Goal: Task Accomplishment & Management: Complete application form

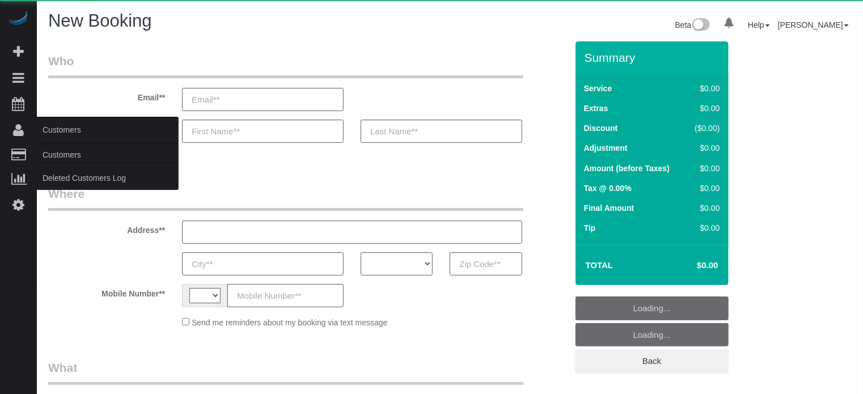
select select "number:9"
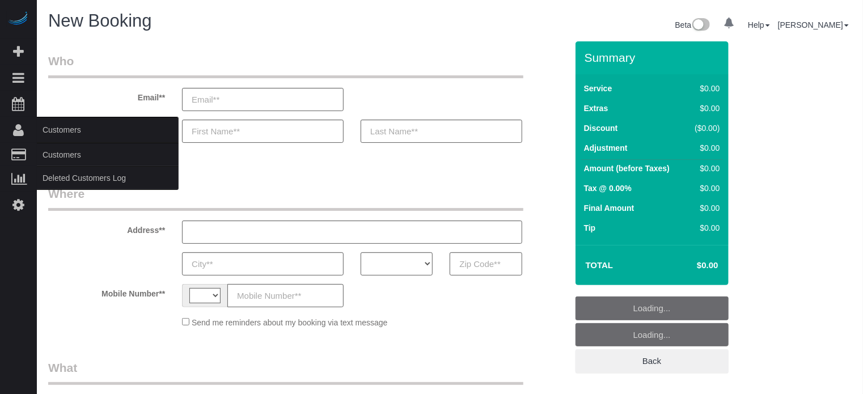
select select "string:[GEOGRAPHIC_DATA]"
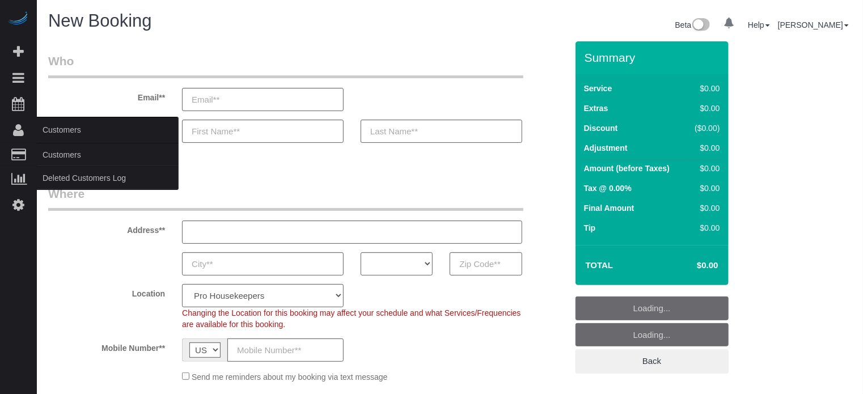
select select "object:781"
select select "4"
click at [55, 149] on link "Customers" at bounding box center [108, 154] width 142 height 23
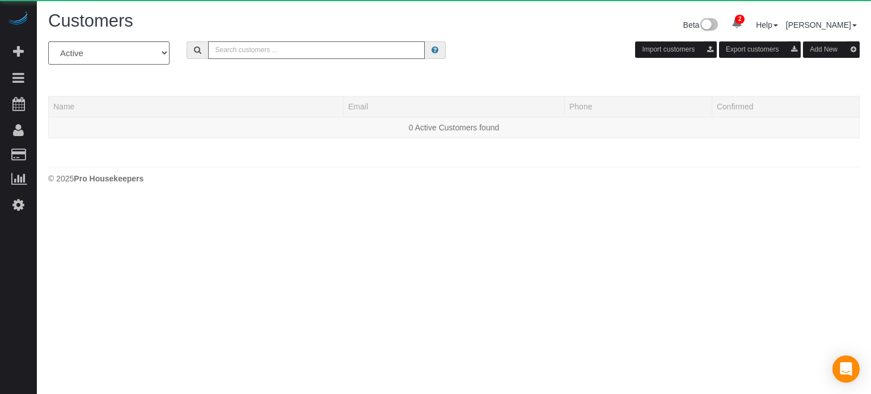
click at [312, 48] on input "text" at bounding box center [316, 50] width 217 height 18
paste input "[PERSON_NAME]"
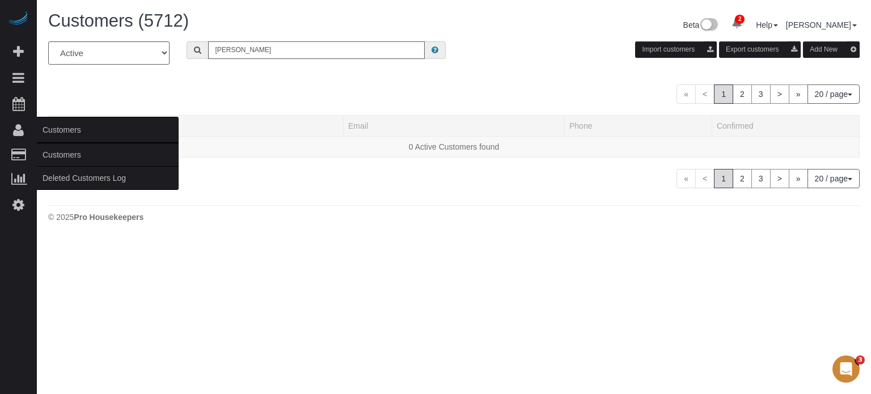
type input "[PERSON_NAME]"
click at [69, 158] on link "Customers" at bounding box center [108, 154] width 142 height 23
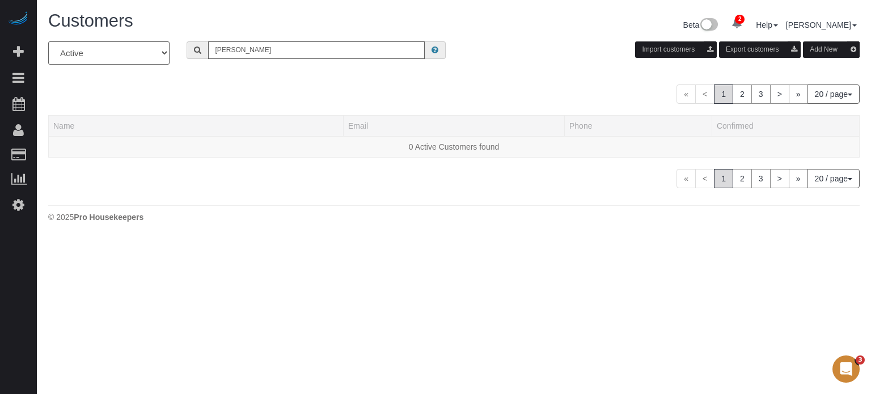
click at [54, 252] on body "2 Beta Your Notifications You have 0 alerts × You have 1 to charge for [DATE] ×…" at bounding box center [435, 197] width 871 height 394
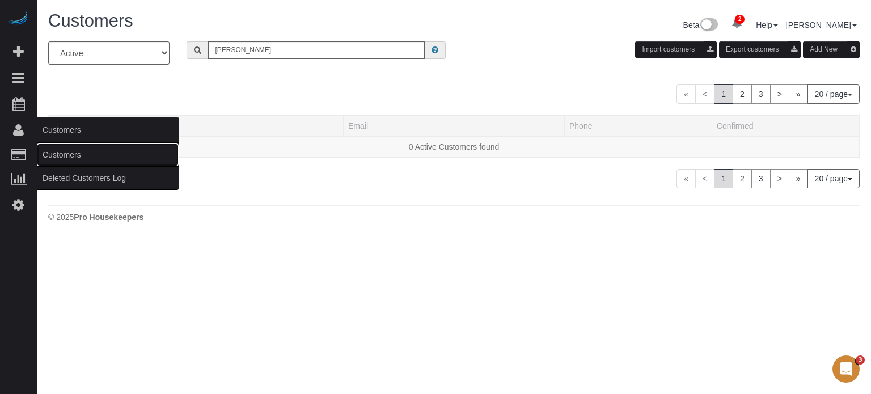
click at [53, 154] on link "Customers" at bounding box center [108, 154] width 142 height 23
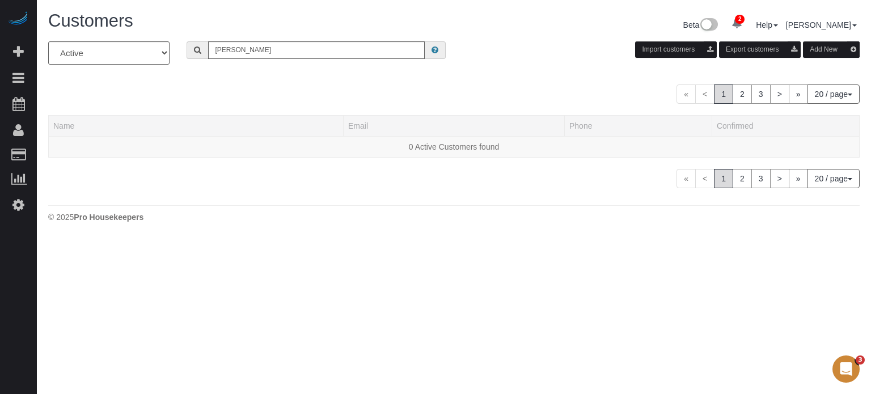
click at [812, 48] on button "Add New" at bounding box center [831, 49] width 57 height 16
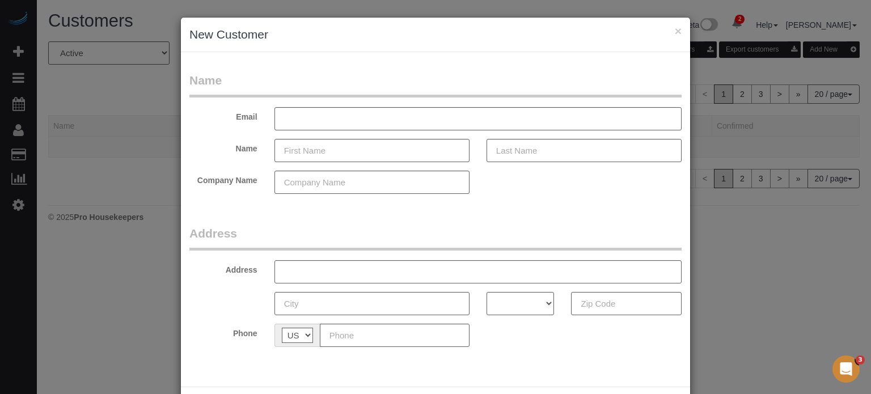
click at [580, 218] on form "Name Email Name Company Name Address Address AK AL AR AZ CA CO CT DC DE FL [GEO…" at bounding box center [435, 213] width 492 height 283
click at [299, 120] on input "text" at bounding box center [477, 118] width 407 height 23
click at [291, 148] on input "text" at bounding box center [371, 150] width 195 height 23
paste input "[PERSON_NAME]"
click at [326, 150] on input "[PERSON_NAME]" at bounding box center [371, 150] width 195 height 23
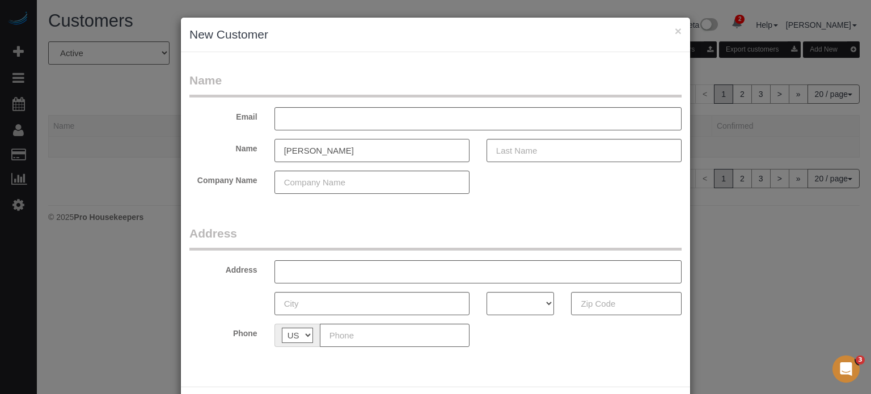
click at [326, 150] on input "[PERSON_NAME]" at bounding box center [371, 150] width 195 height 23
type input "[PERSON_NAME]"
click at [512, 157] on input "text" at bounding box center [583, 150] width 195 height 23
paste input "[PERSON_NAME]"
type input "[PERSON_NAME]"
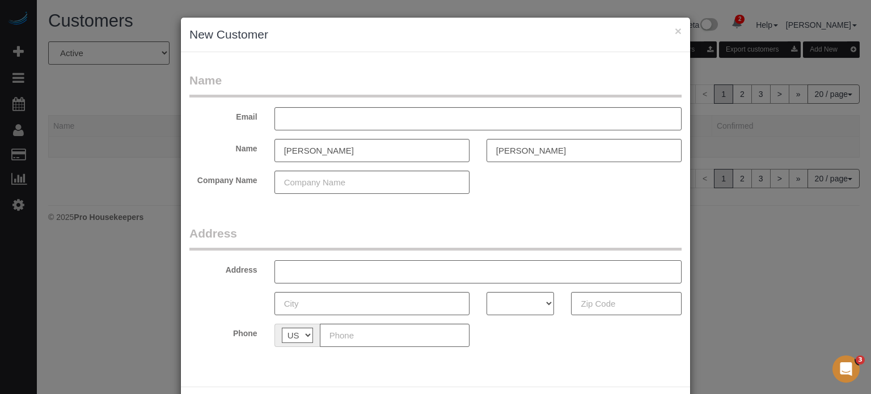
click at [339, 273] on input "text" at bounding box center [477, 271] width 407 height 23
paste input "[STREET_ADDRESS]"
type input "[STREET_ADDRESS]"
click at [529, 300] on select "AK AL AR AZ CA CO CT DC DE FL [GEOGRAPHIC_DATA] HI IA ID IL IN KS [GEOGRAPHIC_D…" at bounding box center [520, 303] width 68 height 23
select select "NV"
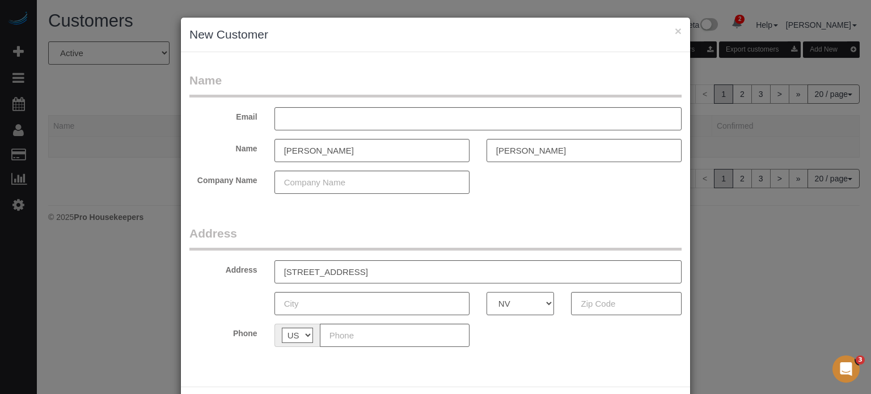
click at [486, 292] on select "AK AL AR AZ CA CO CT DC DE FL [GEOGRAPHIC_DATA] HI IA ID IL IN KS [GEOGRAPHIC_D…" at bounding box center [520, 303] width 68 height 23
click at [509, 237] on legend "Address" at bounding box center [435, 238] width 492 height 26
click at [350, 302] on input "text" at bounding box center [371, 303] width 195 height 23
click at [526, 217] on form "Name Email Name [PERSON_NAME] Company Name Address Address [STREET_ADDRESS] AK …" at bounding box center [435, 213] width 492 height 283
click at [328, 278] on input "[STREET_ADDRESS]" at bounding box center [477, 271] width 407 height 23
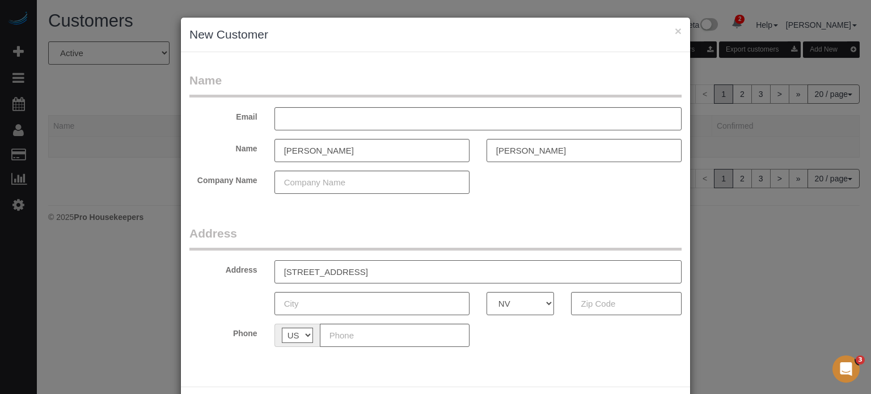
click at [328, 278] on input "[STREET_ADDRESS]" at bounding box center [477, 271] width 407 height 23
click at [302, 308] on input "text" at bounding box center [371, 303] width 195 height 23
paste input "[GEOGRAPHIC_DATA]"
type input "[GEOGRAPHIC_DATA]"
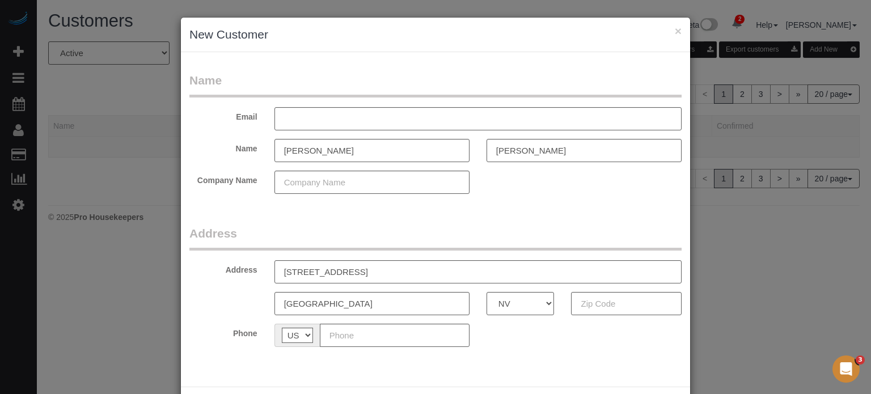
drag, startPoint x: 65, startPoint y: 221, endPoint x: 158, endPoint y: 101, distance: 151.6
click at [65, 221] on div "× New Customer Name Email Name [PERSON_NAME] Company Name Address Address [STRE…" at bounding box center [435, 197] width 871 height 394
click at [358, 340] on input "text" at bounding box center [395, 335] width 150 height 23
paste input "[PHONE_NUMBER]"
click at [327, 334] on input "[PHONE_NUMBER]" at bounding box center [395, 335] width 150 height 23
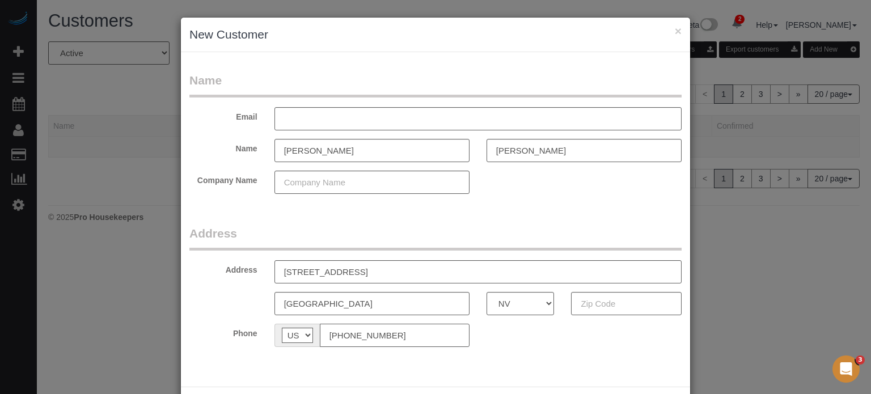
click at [404, 343] on input "[PHONE_NUMBER]" at bounding box center [395, 335] width 150 height 23
type input "[PHONE_NUMBER]"
click at [321, 187] on input "text" at bounding box center [371, 182] width 195 height 23
type input "The Helper Bees"
click at [383, 217] on form "Name Email Name [PERSON_NAME] Company Name The Helper Bees Address Address [STR…" at bounding box center [435, 213] width 492 height 283
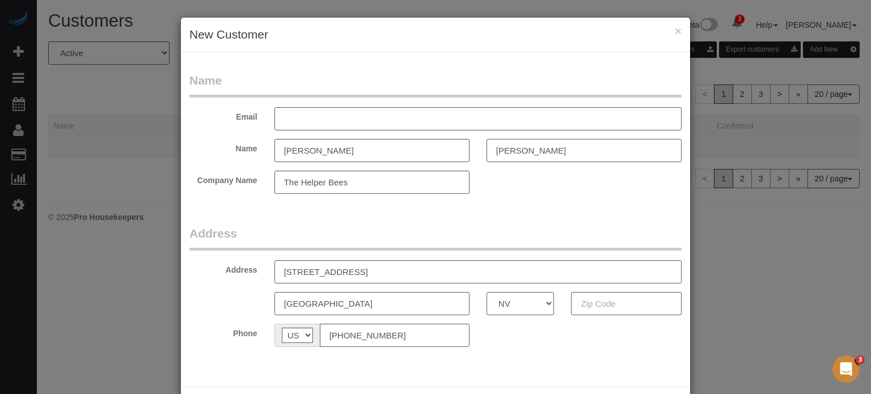
click at [492, 153] on input "[PERSON_NAME]" at bounding box center [583, 150] width 195 height 23
click at [279, 150] on input "[PERSON_NAME]" at bounding box center [371, 150] width 195 height 23
click at [368, 219] on form "Name Email Name [PERSON_NAME] Company Name The Helper Bees Address Address [STR…" at bounding box center [435, 213] width 492 height 283
click at [597, 312] on input "text" at bounding box center [626, 303] width 111 height 23
paste input "89134"
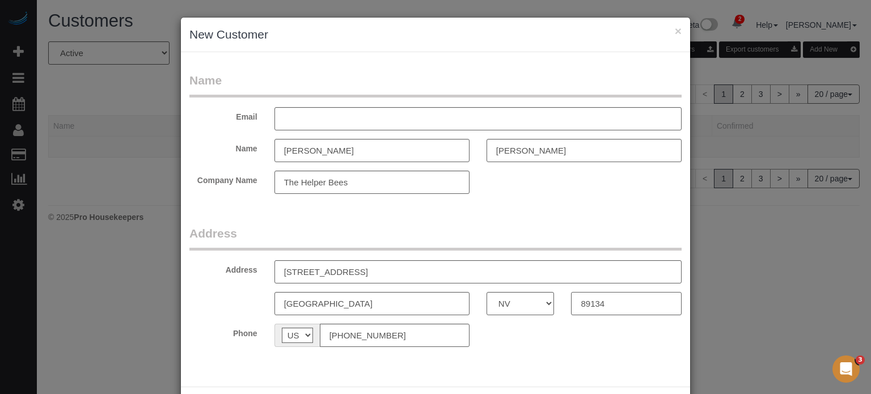
type input "89134"
click at [313, 111] on input "text" at bounding box center [477, 118] width 407 height 23
click at [317, 114] on input "text" at bounding box center [477, 118] width 407 height 23
type input "[EMAIL_ADDRESS][DOMAIN_NAME]"
click at [366, 225] on legend "Address" at bounding box center [435, 238] width 492 height 26
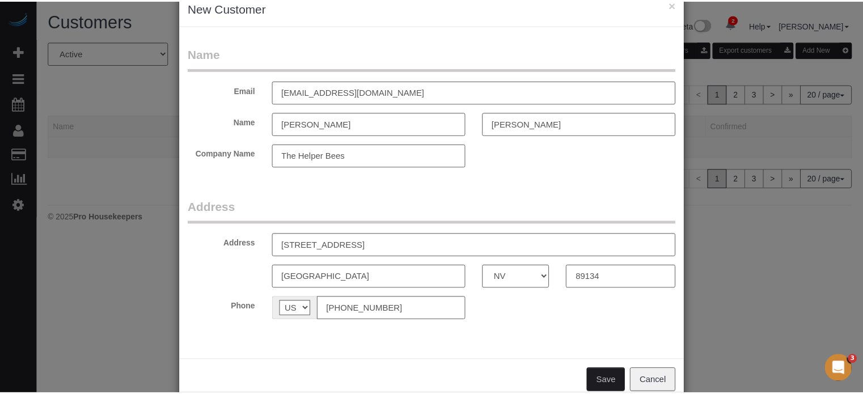
scroll to position [50, 0]
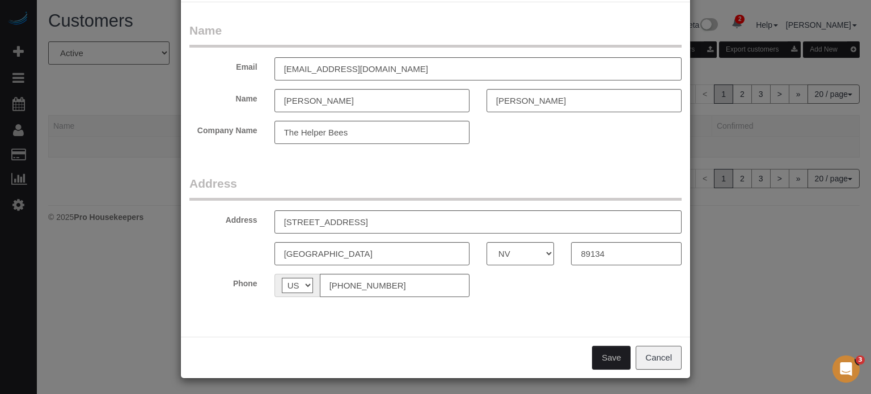
click at [609, 356] on button "Save" at bounding box center [611, 358] width 39 height 24
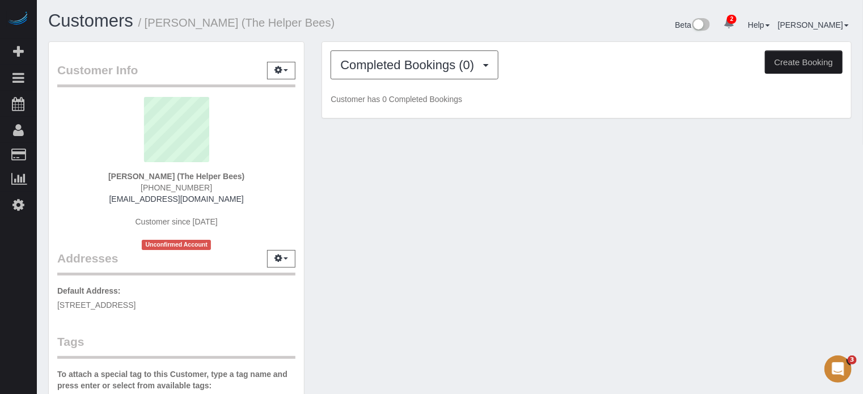
click at [568, 235] on div "Customer Info Edit Contact Info Send Message Email Preferences Special Sales Ta…" at bounding box center [450, 319] width 820 height 556
click at [641, 259] on div "Customer Info Edit Contact Info Send Message Email Preferences Special Sales Ta…" at bounding box center [450, 319] width 820 height 556
click at [803, 63] on button "Create Booking" at bounding box center [804, 62] width 78 height 24
select select "NV"
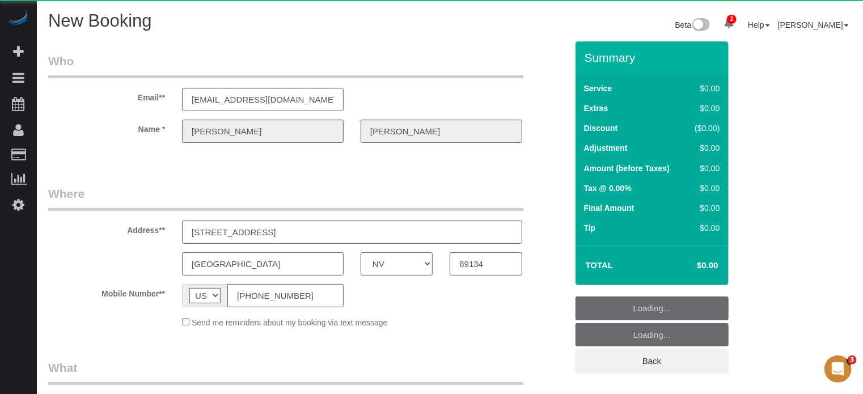
select select "object:1947"
select select "number:9"
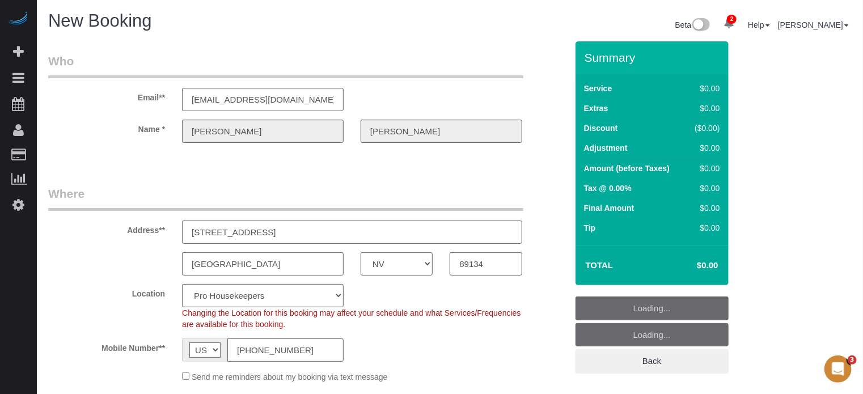
select select "4"
select select "18"
select select "object:2543"
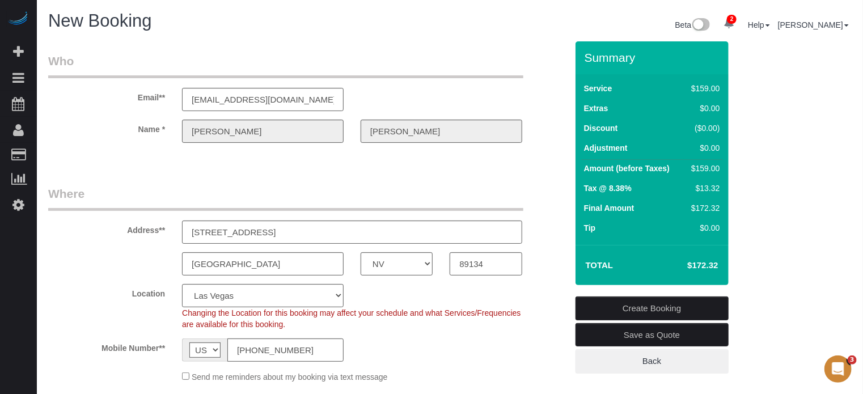
click at [553, 214] on div "Address** [STREET_ADDRESS]" at bounding box center [308, 214] width 536 height 58
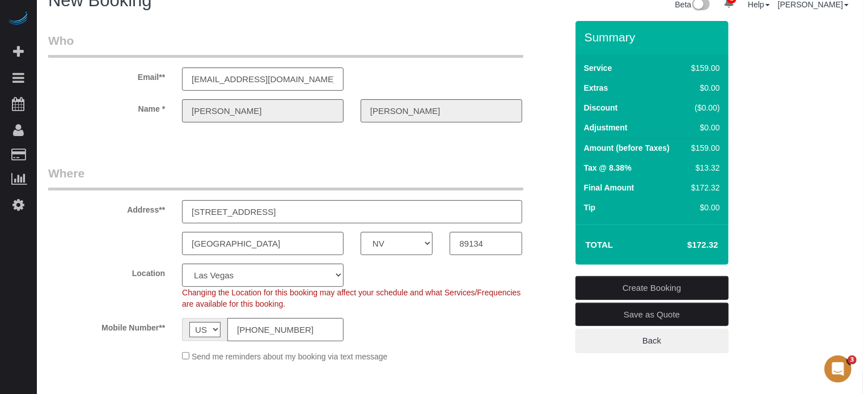
scroll to position [18, 0]
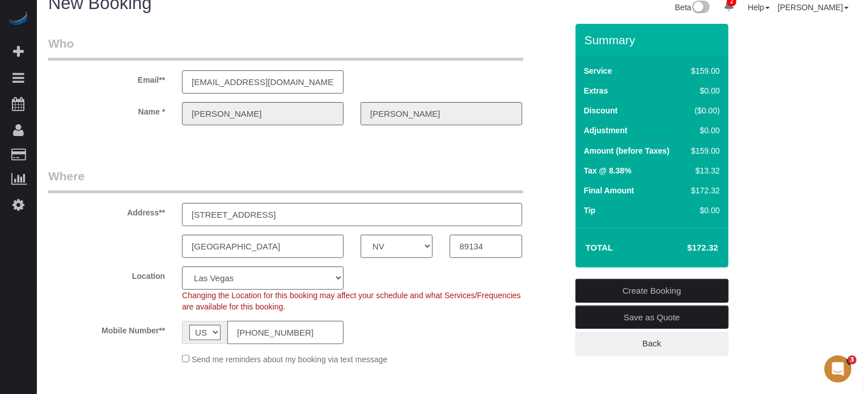
click at [545, 228] on sui-booking-address "Address** [STREET_ADDRESS] [GEOGRAPHIC_DATA] AK AL AR AZ CA CO CT DC DE [GEOGRA…" at bounding box center [307, 213] width 519 height 90
drag, startPoint x: 585, startPoint y: 38, endPoint x: 719, endPoint y: 250, distance: 250.7
click at [719, 250] on div "Summary Service $159.00 Extras $0.00 Discount ($0.00) Adjustment $0.00 Amount (…" at bounding box center [651, 146] width 153 height 244
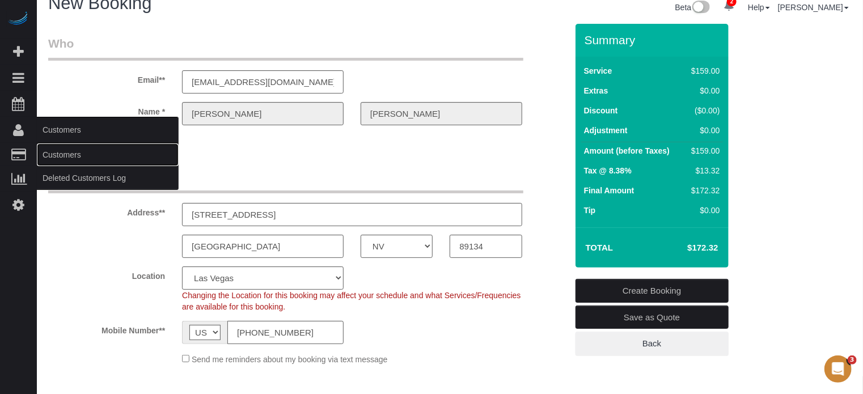
click at [62, 145] on link "Customers" at bounding box center [108, 154] width 142 height 23
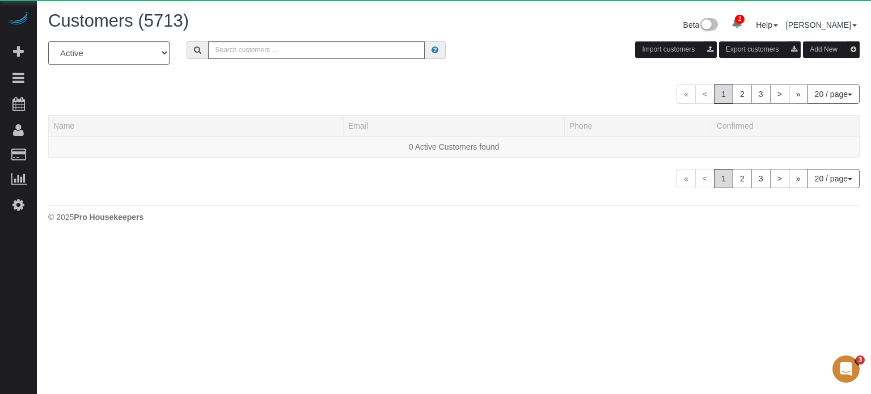
click at [218, 63] on div "All Active Archived Import customers Export customers Add New" at bounding box center [454, 57] width 828 height 32
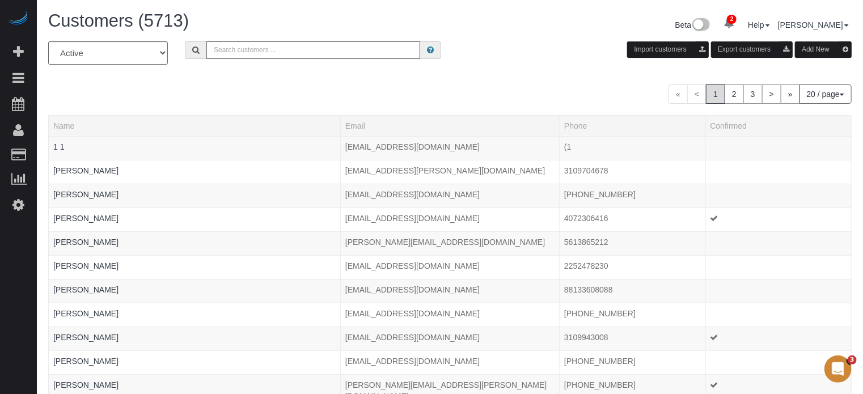
click at [238, 52] on input "text" at bounding box center [313, 50] width 214 height 18
paste input "[EMAIL_ADDRESS][PERSON_NAME][DOMAIN_NAME]"
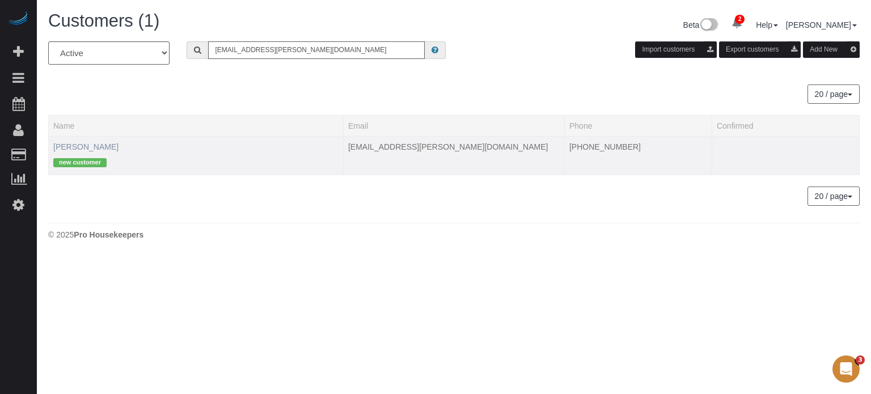
type input "[EMAIL_ADDRESS][PERSON_NAME][DOMAIN_NAME]"
click at [90, 148] on link "[PERSON_NAME]" at bounding box center [85, 146] width 65 height 9
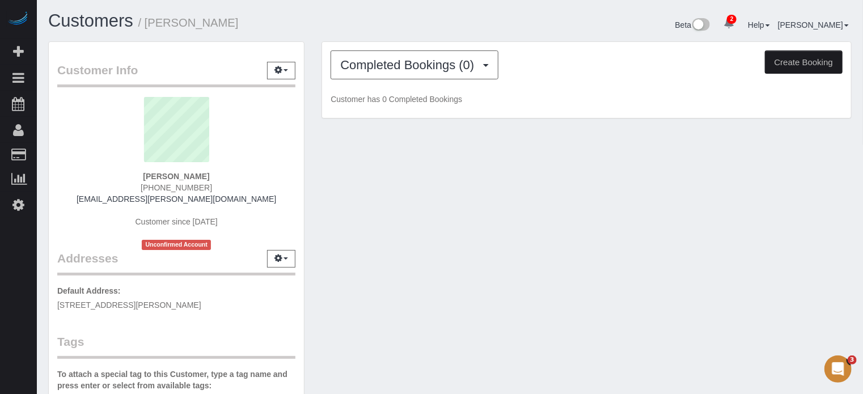
click at [473, 81] on div "Completed Bookings (0) Completed Bookings (0) Upcoming Bookings (1) Cancelled B…" at bounding box center [586, 80] width 529 height 77
click at [463, 69] on span "Completed Bookings (0)" at bounding box center [409, 65] width 139 height 14
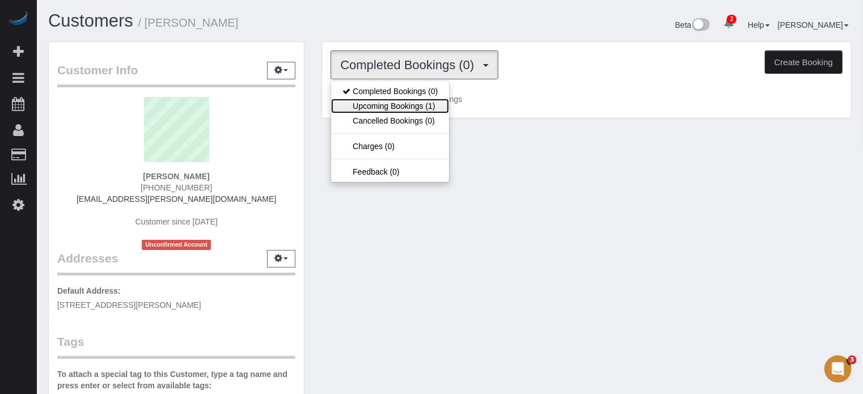
click at [422, 100] on link "Upcoming Bookings (1)" at bounding box center [390, 106] width 118 height 15
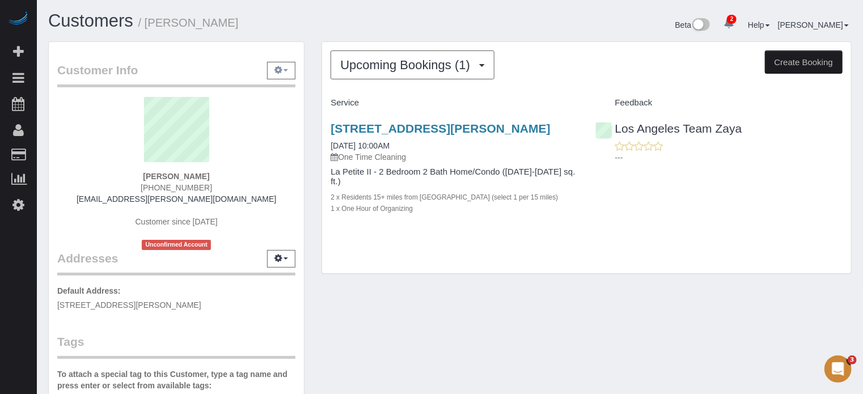
click at [283, 74] on button "button" at bounding box center [281, 71] width 28 height 18
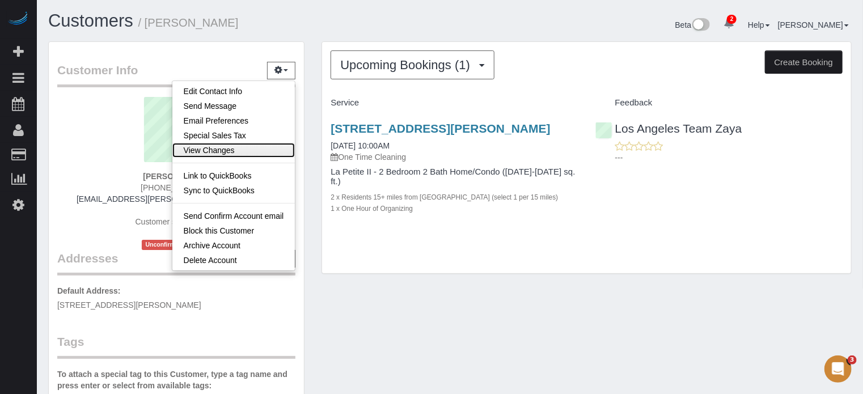
click at [236, 144] on link "View Changes" at bounding box center [233, 150] width 123 height 15
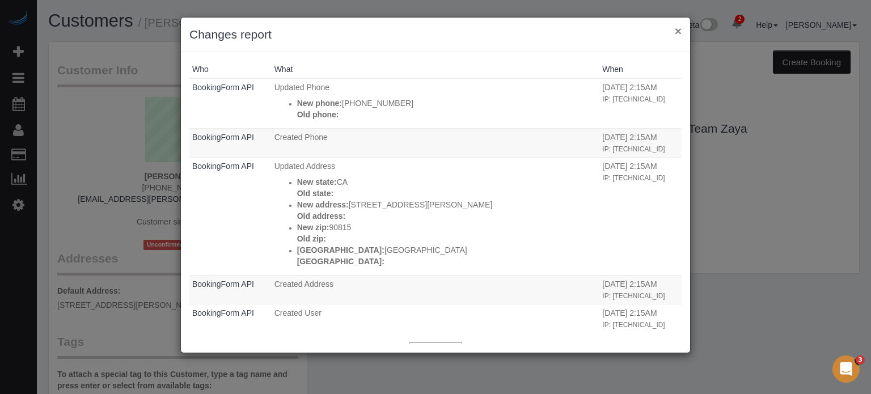
click at [675, 33] on button "×" at bounding box center [677, 31] width 7 height 12
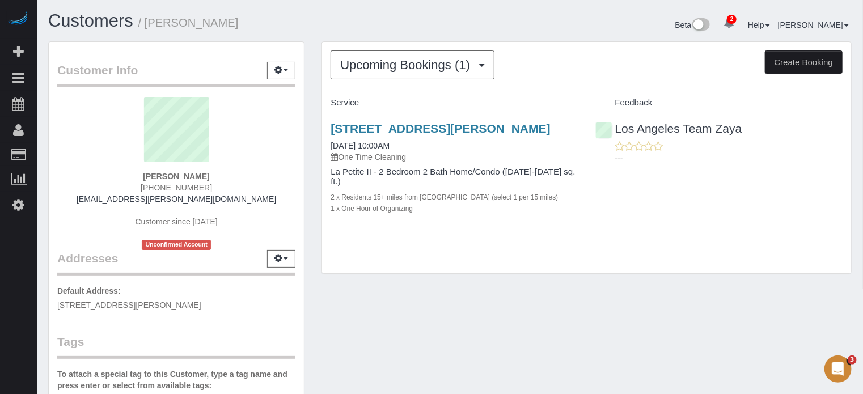
click at [316, 303] on div "Customer Info Edit Contact Info Send Message Email Preferences Special Sales Ta…" at bounding box center [450, 319] width 820 height 556
